Goal: Task Accomplishment & Management: Manage account settings

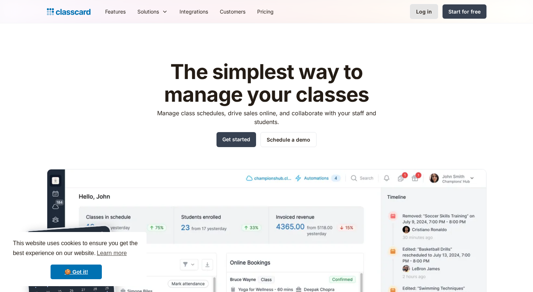
click at [430, 8] on div "Log in" at bounding box center [424, 12] width 16 height 8
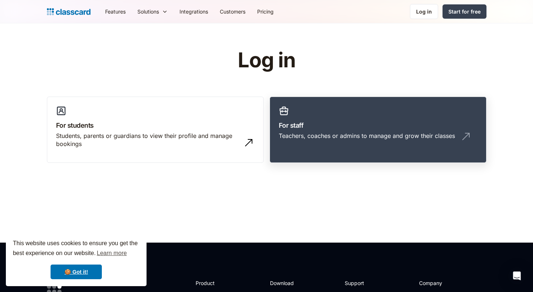
click at [322, 119] on link "For staff Teachers, coaches or admins to manage and grow their classes" at bounding box center [378, 130] width 217 height 67
